Goal: Task Accomplishment & Management: Use online tool/utility

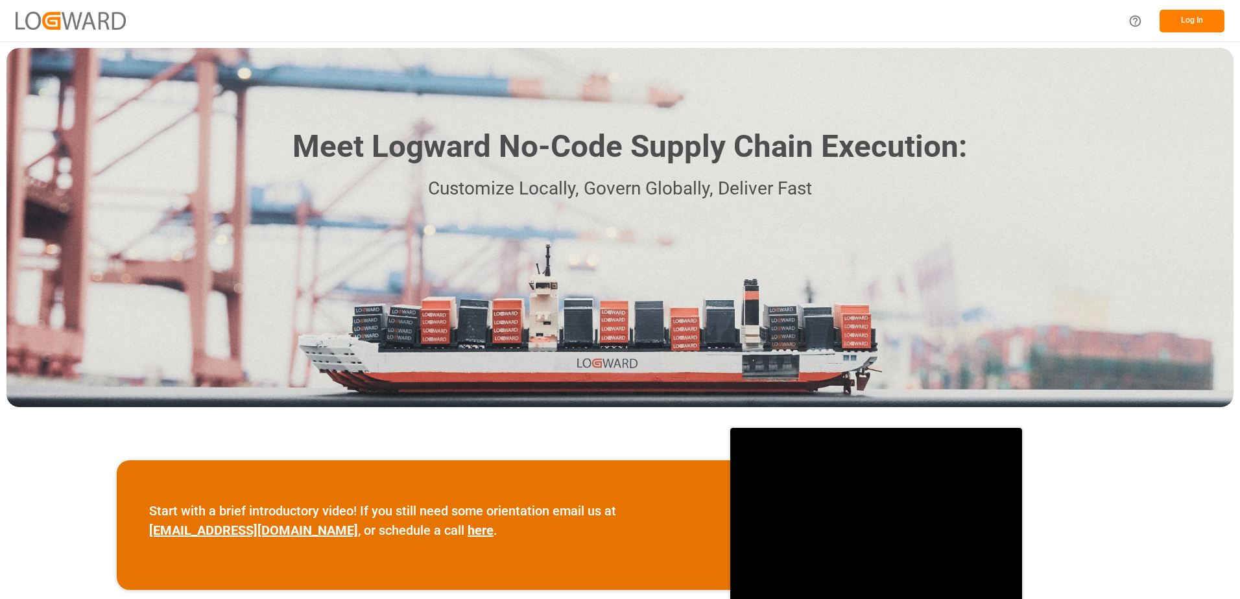
click at [1192, 36] on div "Log In" at bounding box center [620, 20] width 1240 height 41
click at [1198, 27] on button "Log In" at bounding box center [1191, 21] width 65 height 23
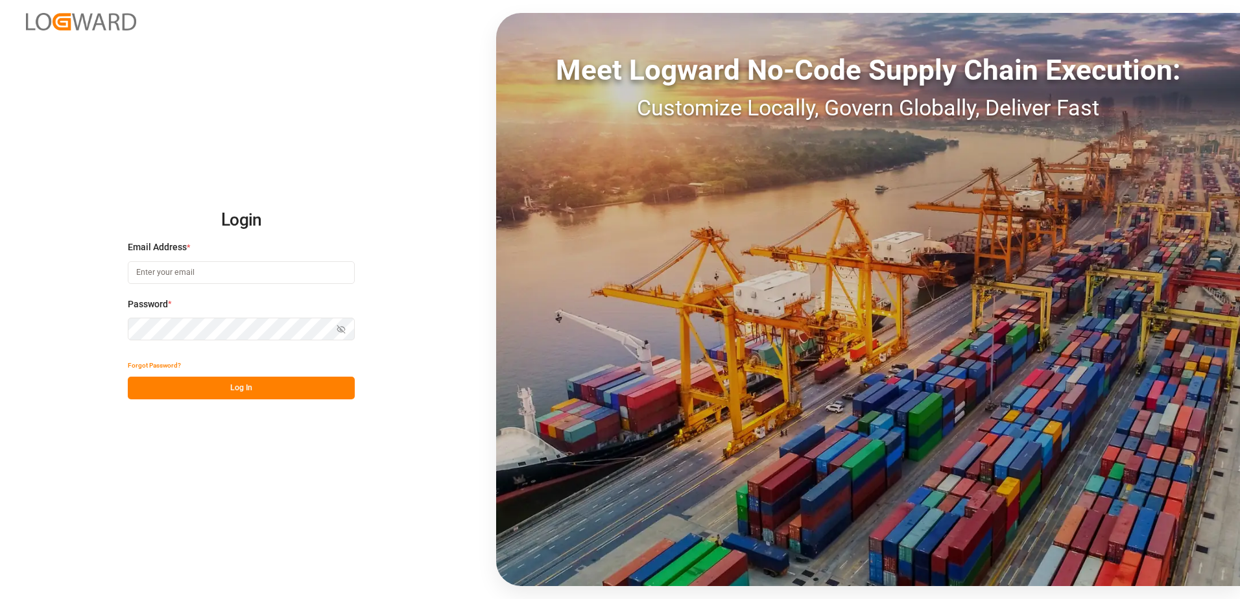
type input "[PERSON_NAME][EMAIL_ADDRESS][PERSON_NAME][DOMAIN_NAME]"
click at [279, 377] on button "Log In" at bounding box center [241, 388] width 227 height 23
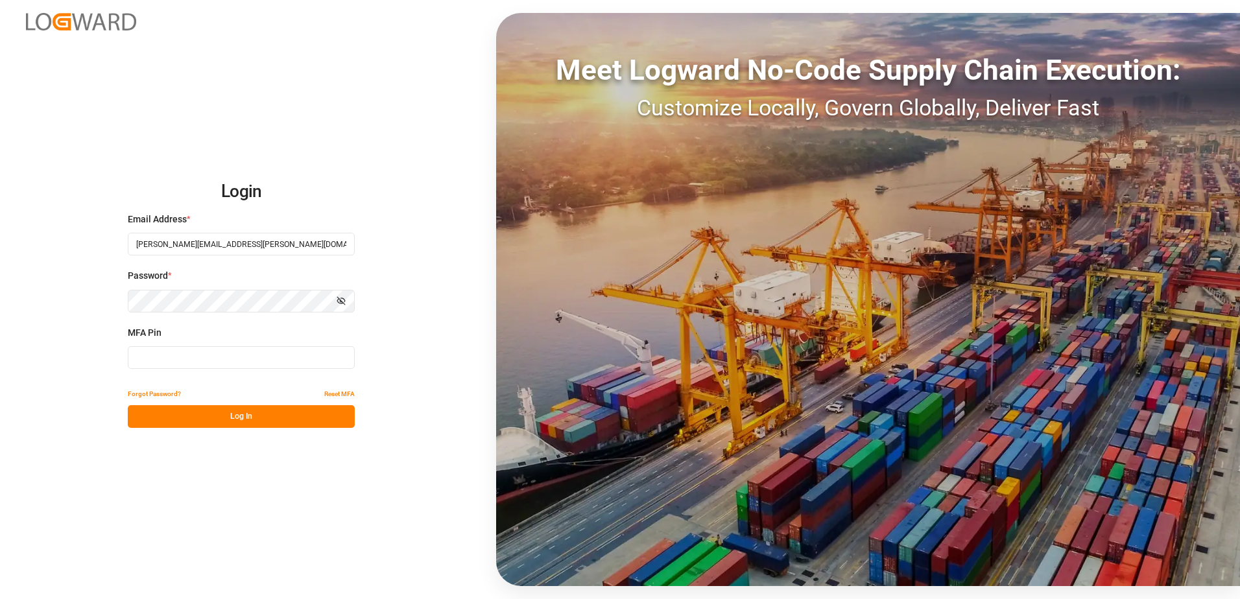
click at [279, 360] on input at bounding box center [241, 357] width 227 height 23
type input "932895"
click at [261, 410] on button "Log In" at bounding box center [241, 416] width 227 height 23
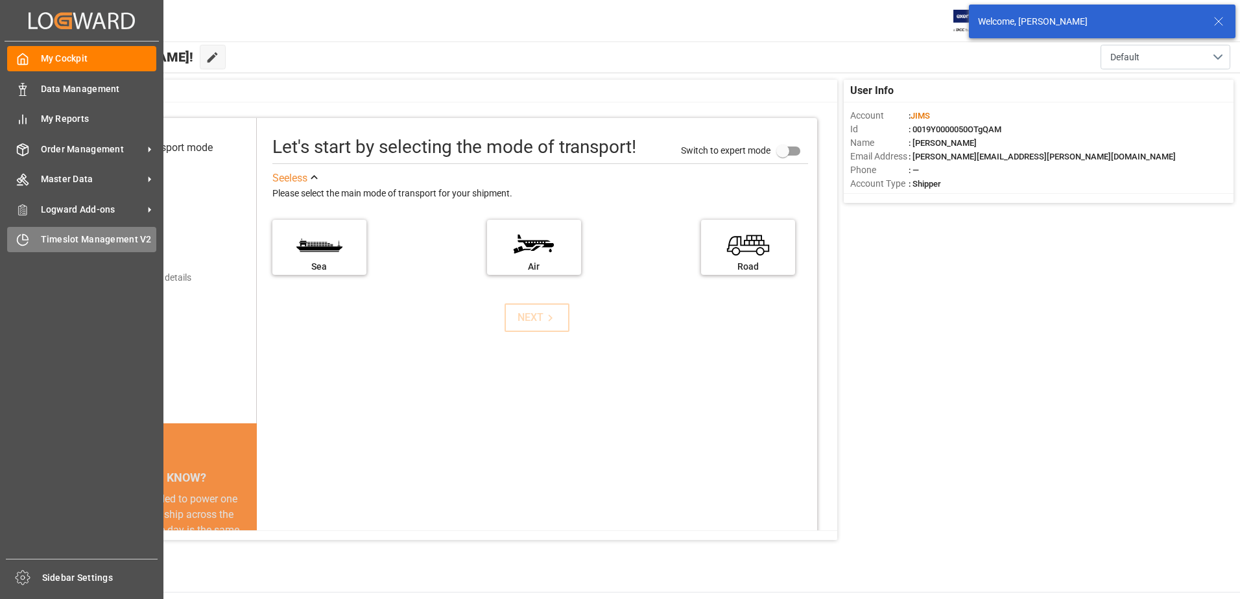
click at [41, 238] on span "Timeslot Management V2" at bounding box center [99, 240] width 116 height 14
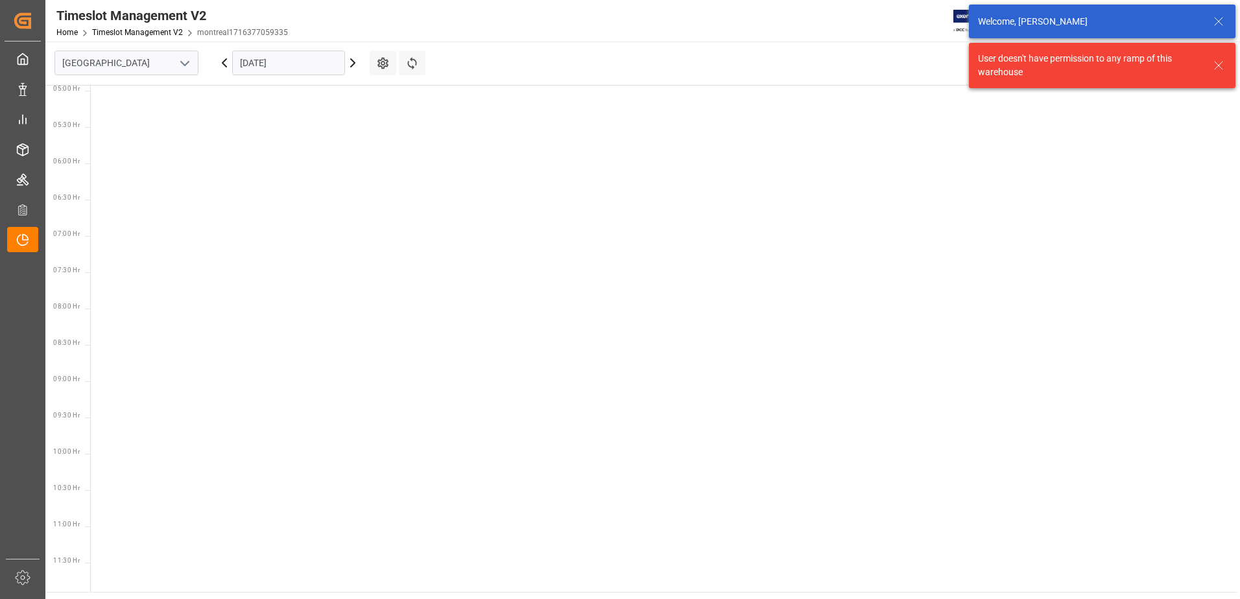
scroll to position [454, 0]
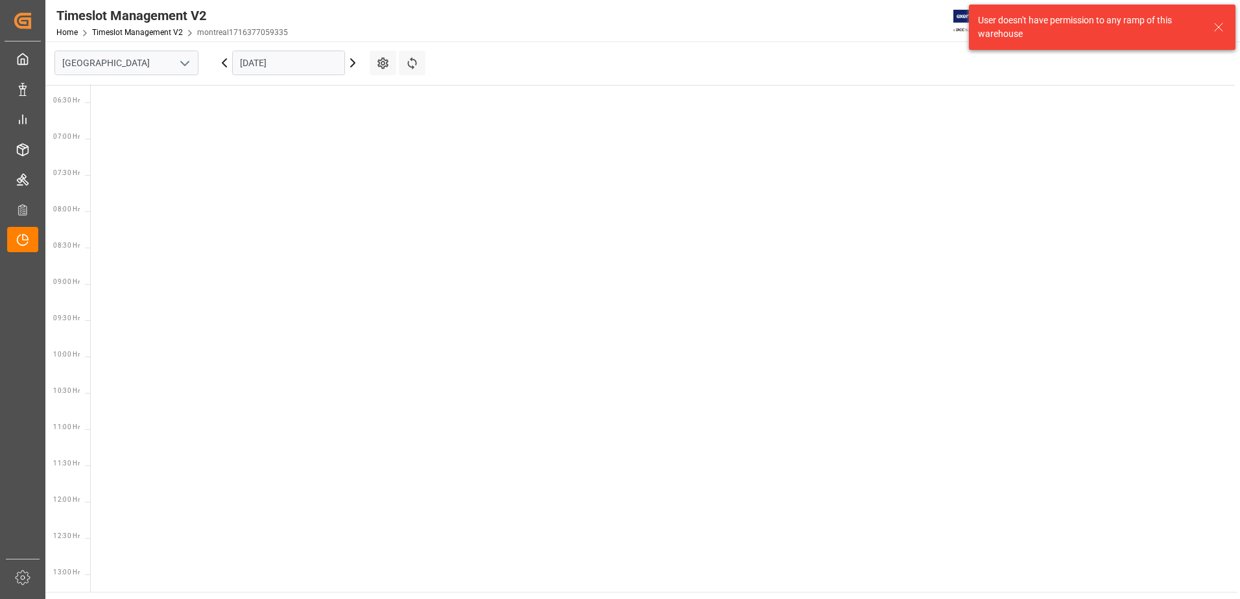
click at [182, 59] on icon "open menu" at bounding box center [185, 64] width 16 height 16
click at [154, 119] on div "Southaven" at bounding box center [126, 120] width 143 height 29
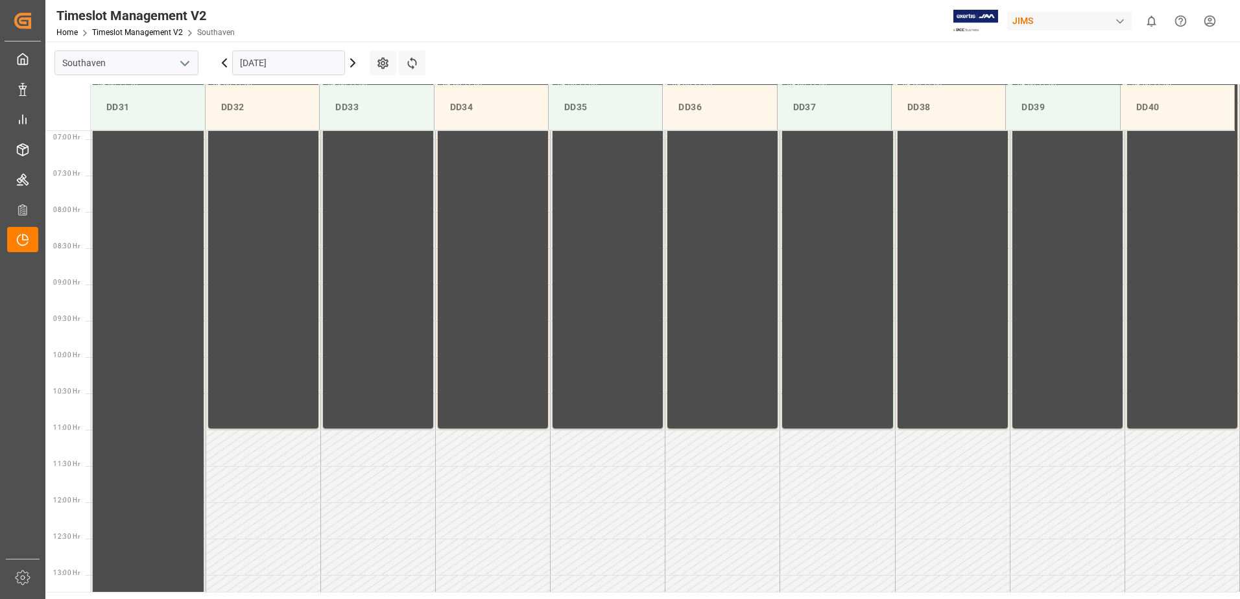
scroll to position [500, 0]
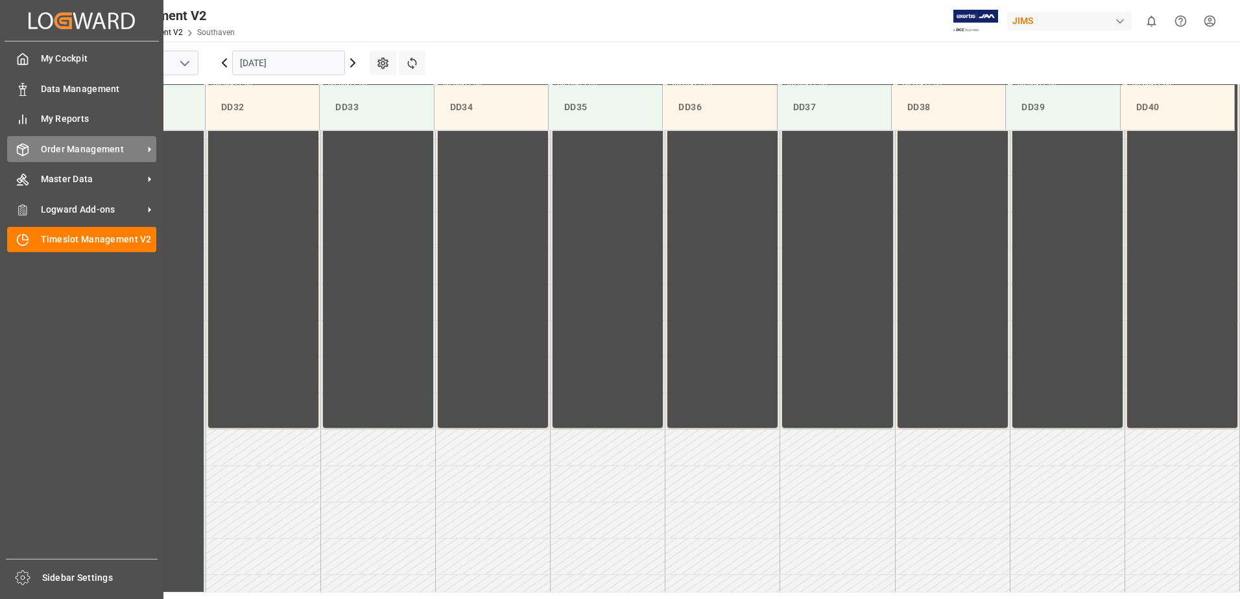
click at [84, 146] on span "Order Management" at bounding box center [92, 150] width 102 height 14
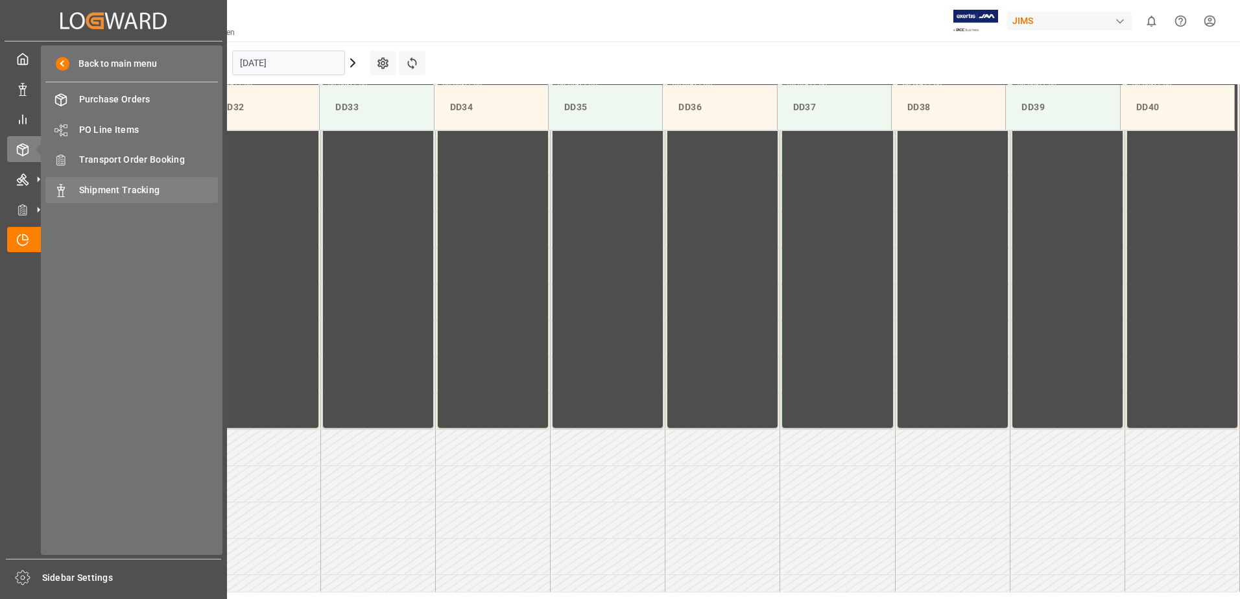
click at [122, 193] on span "Shipment Tracking" at bounding box center [148, 190] width 139 height 14
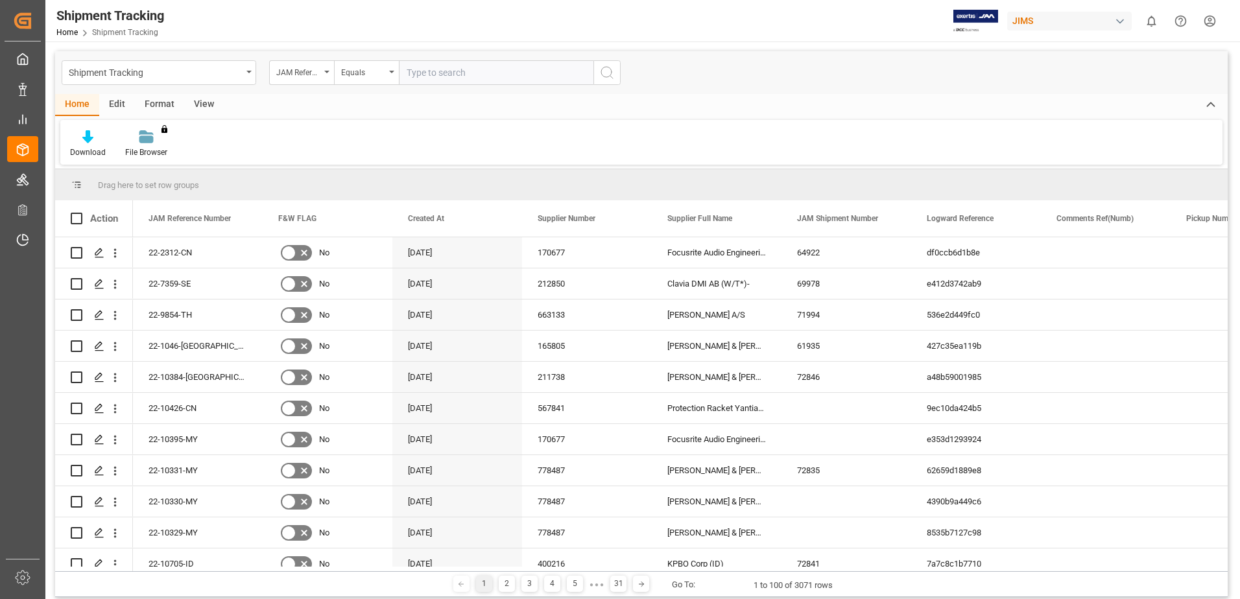
click at [213, 105] on div "View" at bounding box center [204, 105] width 40 height 22
click at [84, 138] on icon at bounding box center [83, 136] width 13 height 13
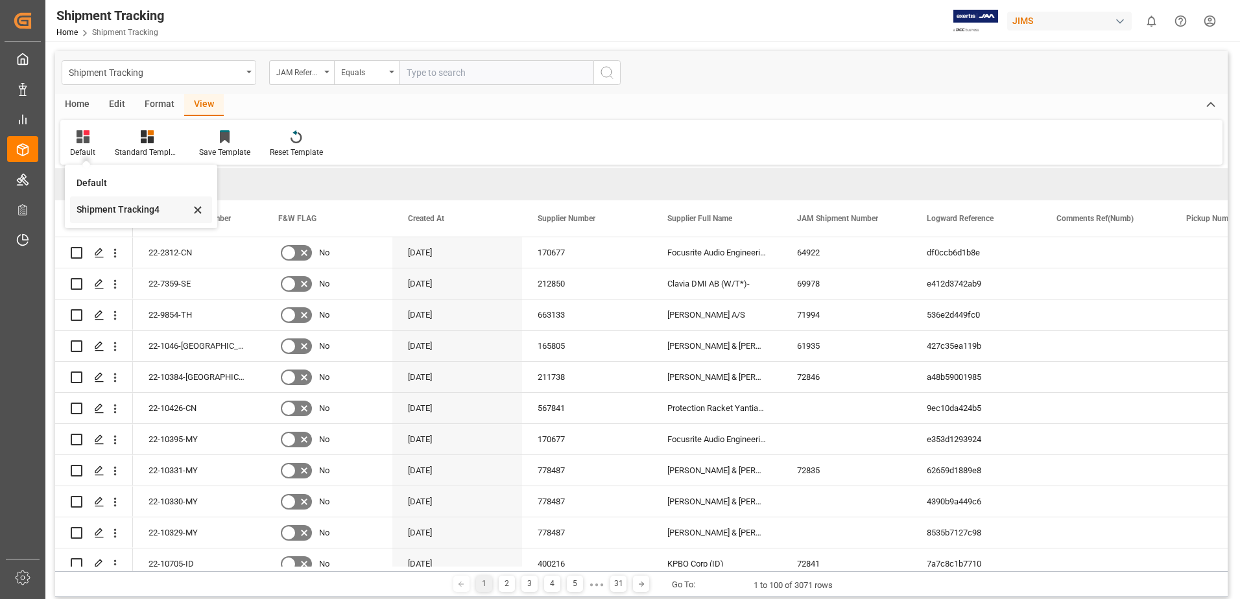
click at [112, 207] on div "Shipment Tracking4" at bounding box center [133, 210] width 113 height 14
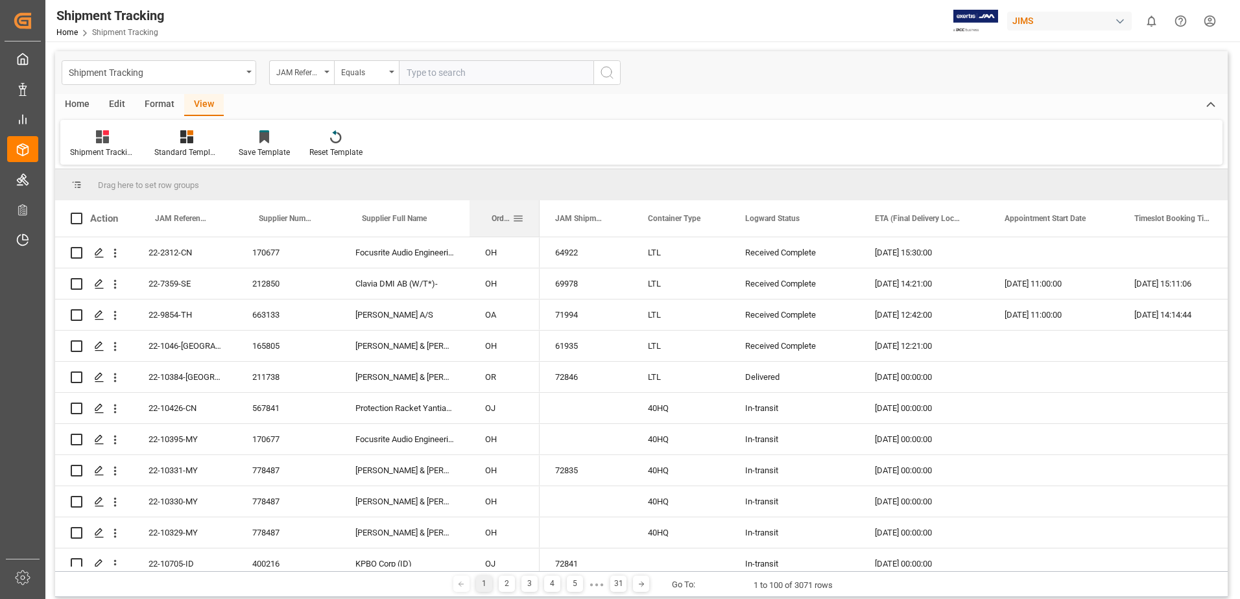
click at [538, 220] on div at bounding box center [539, 218] width 5 height 36
drag, startPoint x: 756, startPoint y: 571, endPoint x: 803, endPoint y: 573, distance: 47.4
click at [803, 573] on div "1 2 3 4 5 ● ● ● 31 Go To: 1 to 100 of 3071 rows" at bounding box center [641, 584] width 1172 height 26
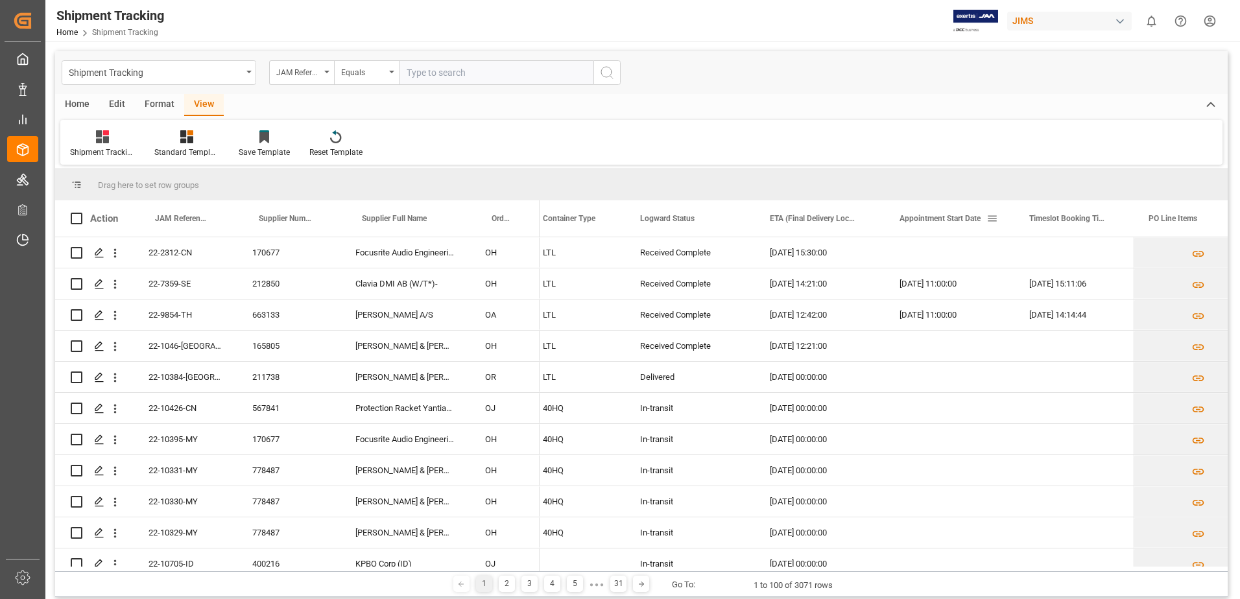
click at [950, 218] on span "Appointment Start Date" at bounding box center [939, 218] width 81 height 9
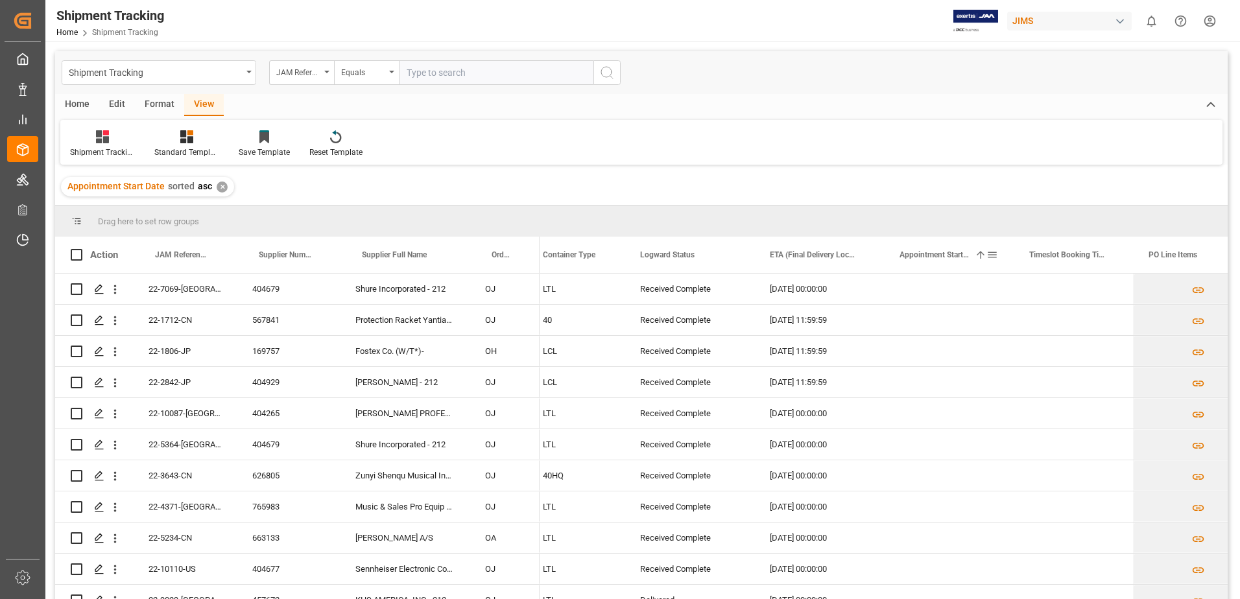
click at [991, 254] on span at bounding box center [992, 255] width 12 height 12
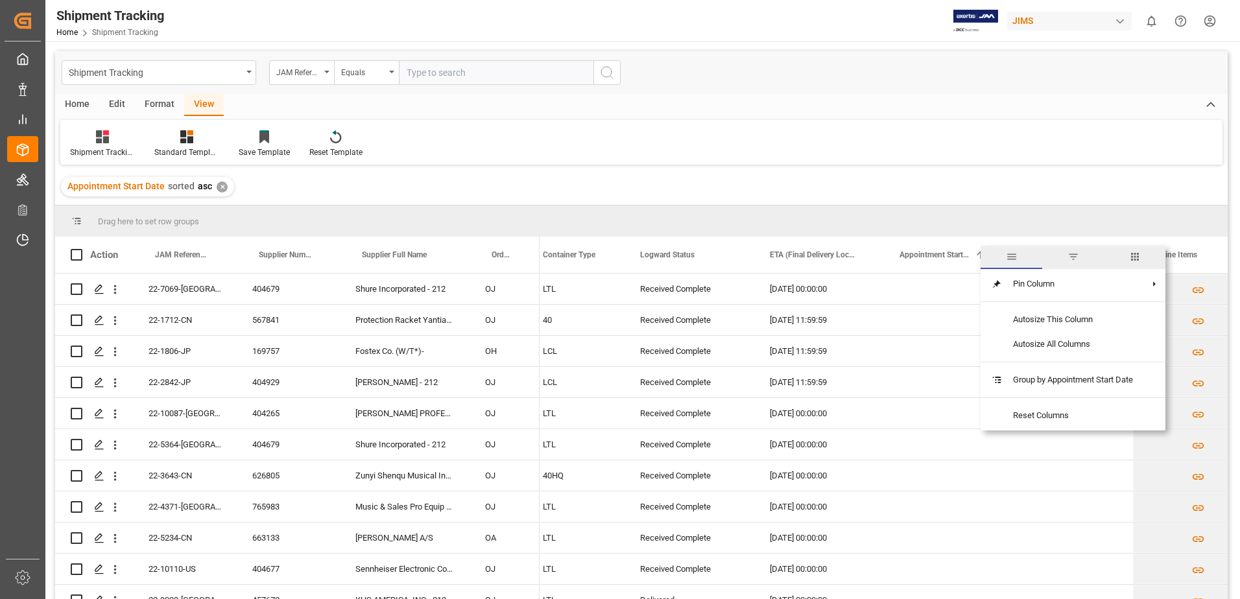
click at [1135, 262] on span "columns" at bounding box center [1135, 257] width 12 height 12
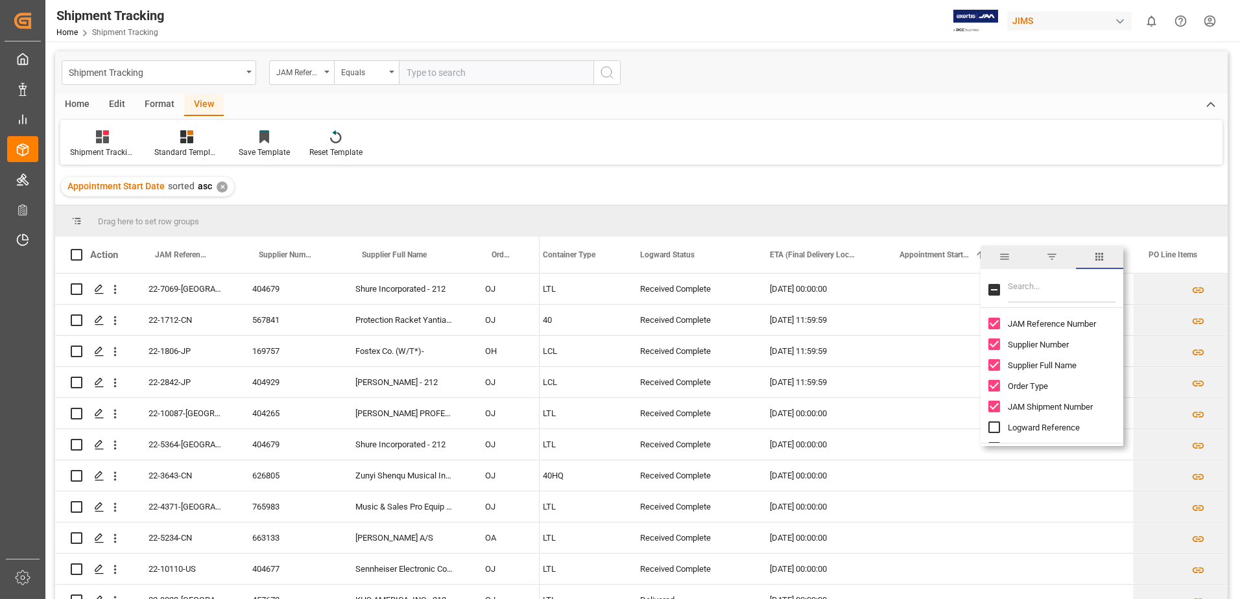
click at [1041, 256] on span "filter" at bounding box center [1051, 257] width 47 height 23
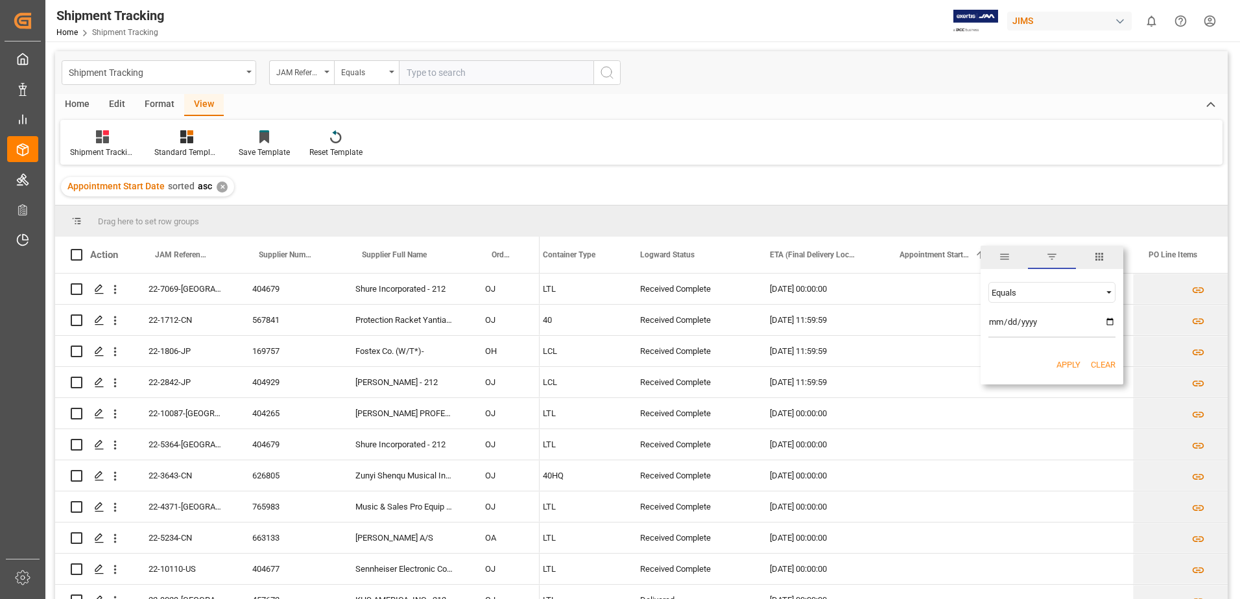
click at [1108, 322] on input "date" at bounding box center [1051, 325] width 127 height 26
type input "[DATE]"
click at [1071, 360] on button "Apply" at bounding box center [1068, 365] width 24 height 13
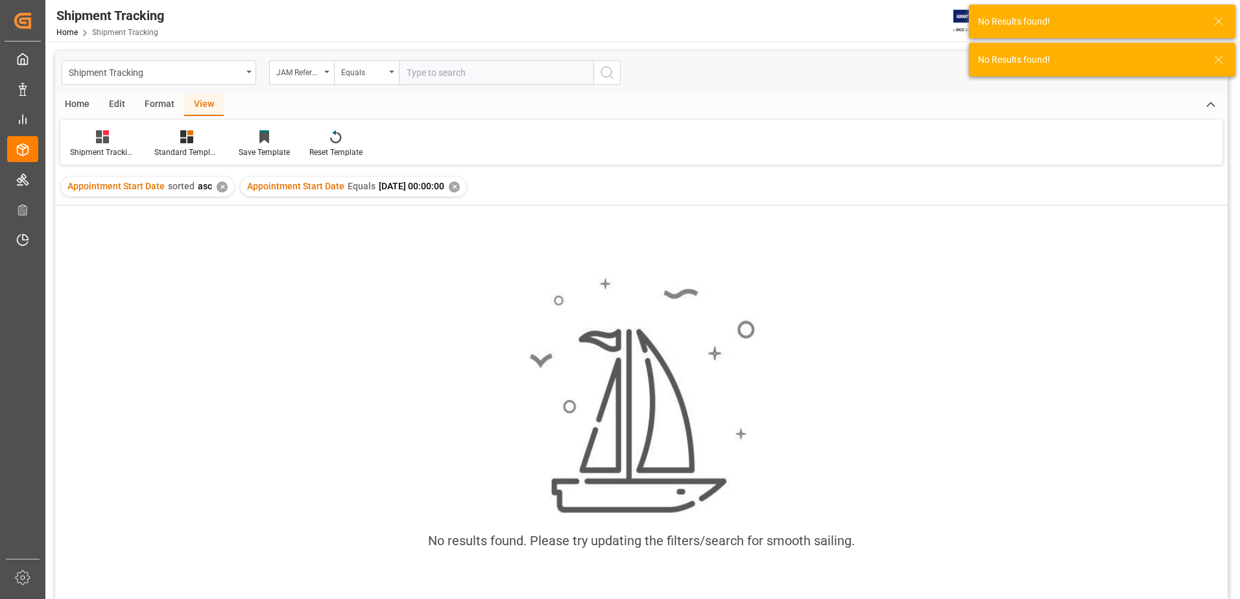
click at [222, 187] on div "✕" at bounding box center [222, 187] width 11 height 11
